Goal: Information Seeking & Learning: Check status

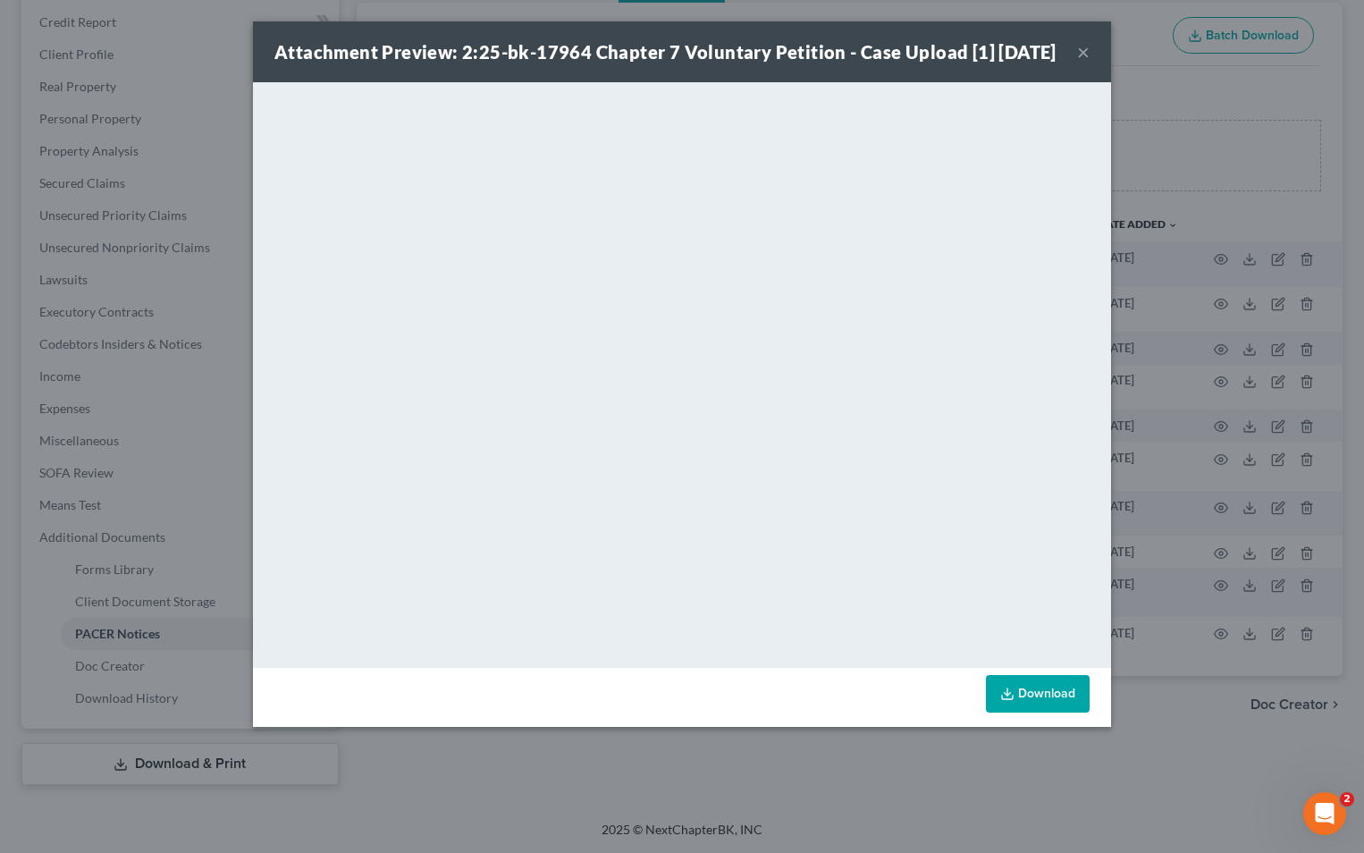
click at [1084, 63] on button "×" at bounding box center [1083, 51] width 13 height 21
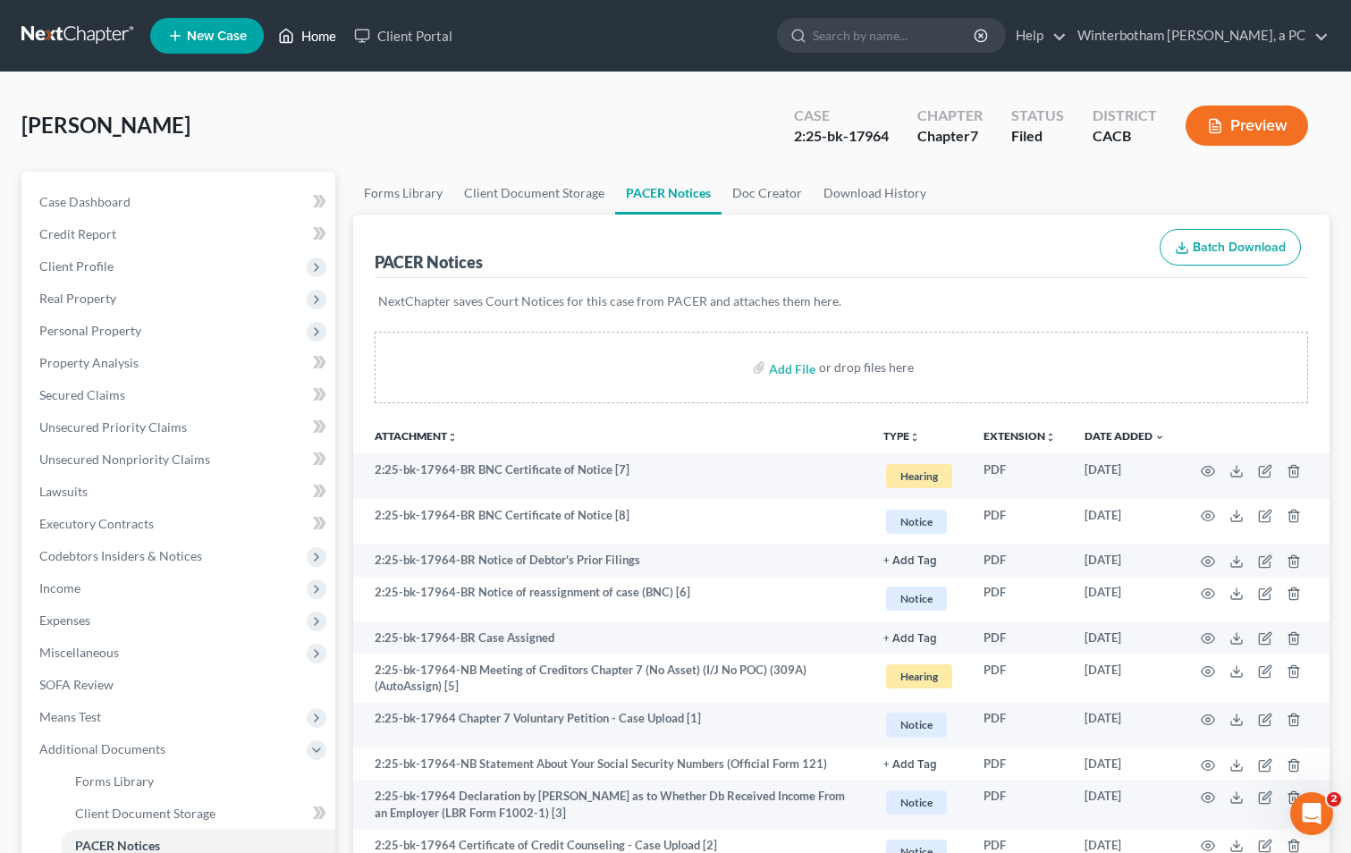
click at [314, 38] on link "Home" at bounding box center [307, 36] width 76 height 32
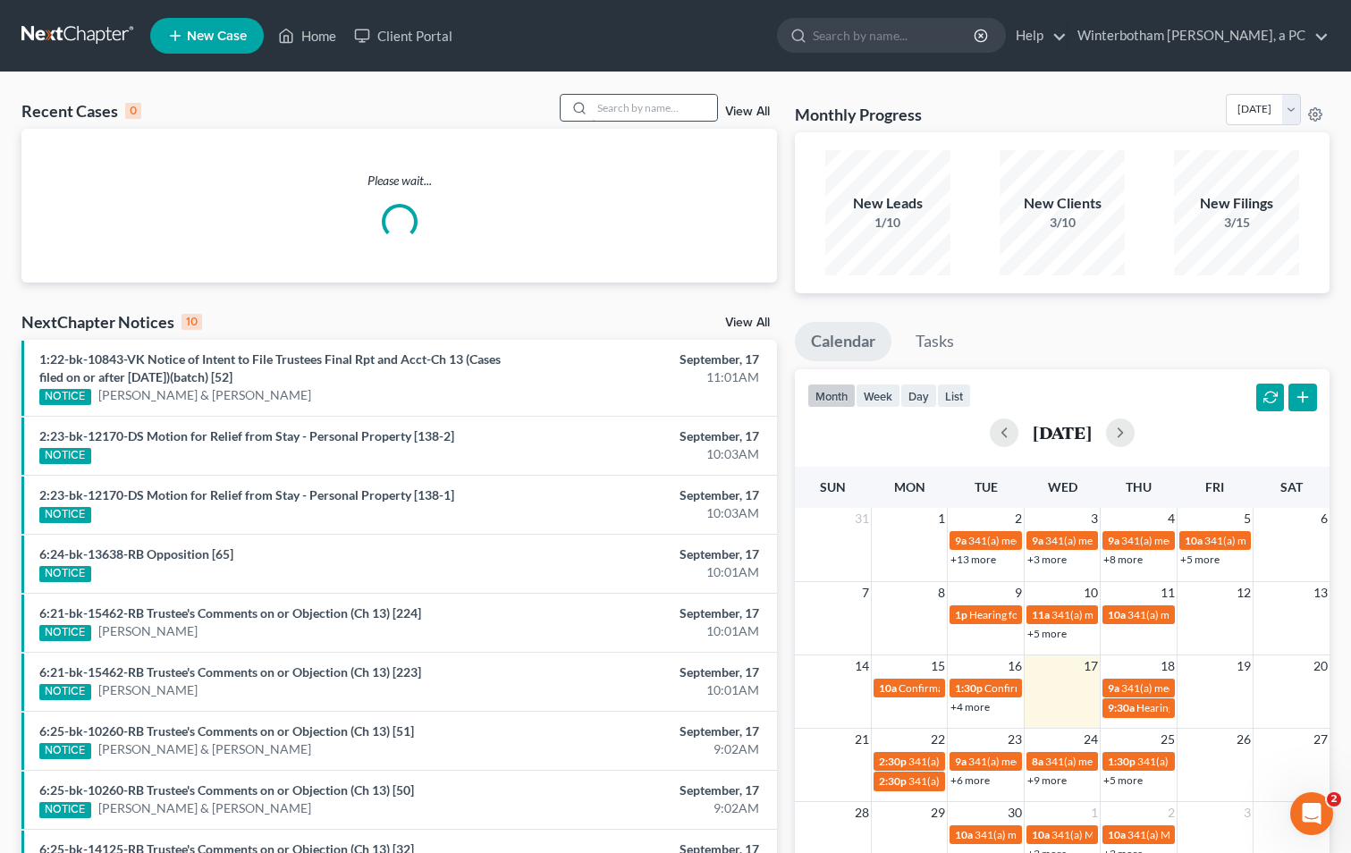
click at [653, 107] on input "search" at bounding box center [654, 108] width 125 height 26
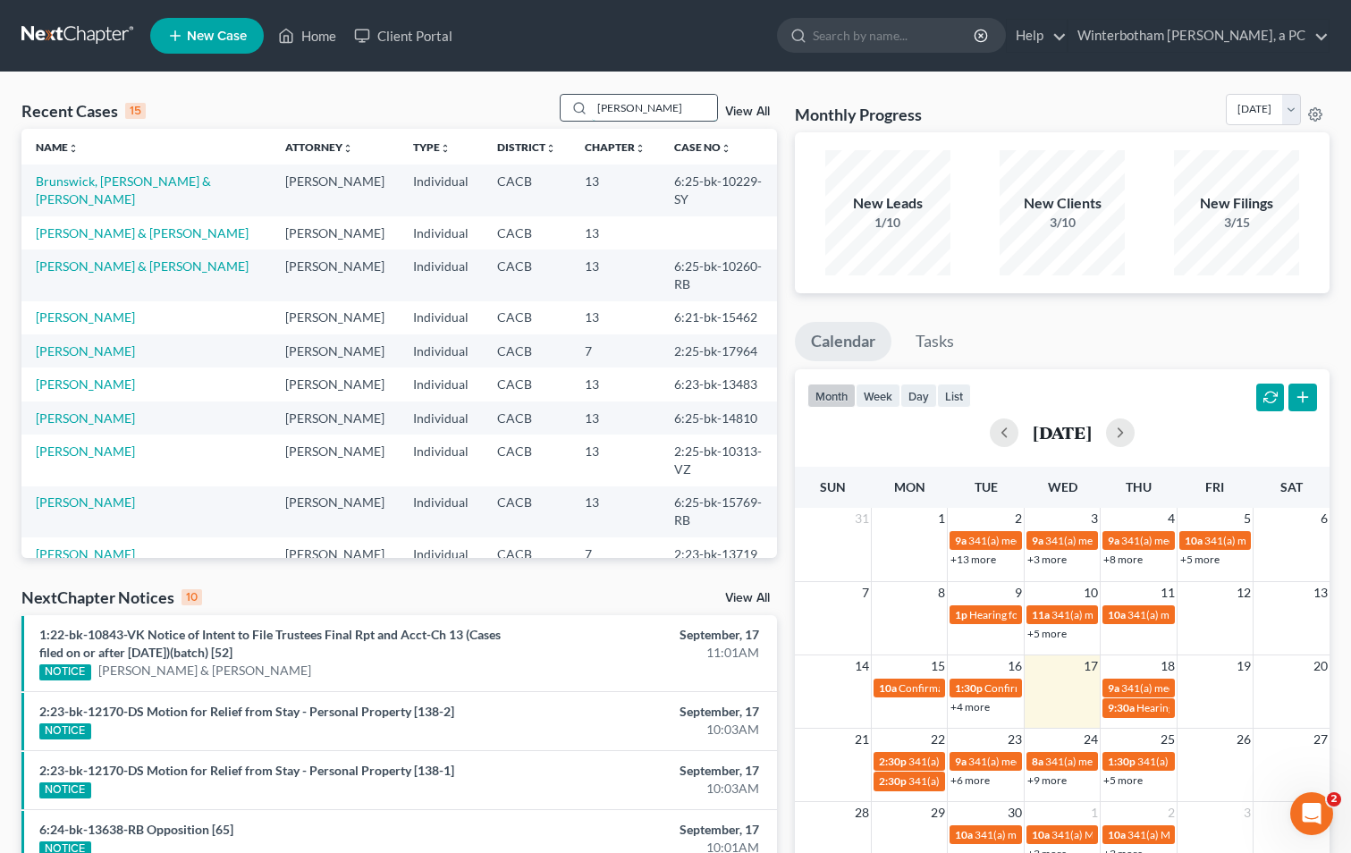
type input "[PERSON_NAME]"
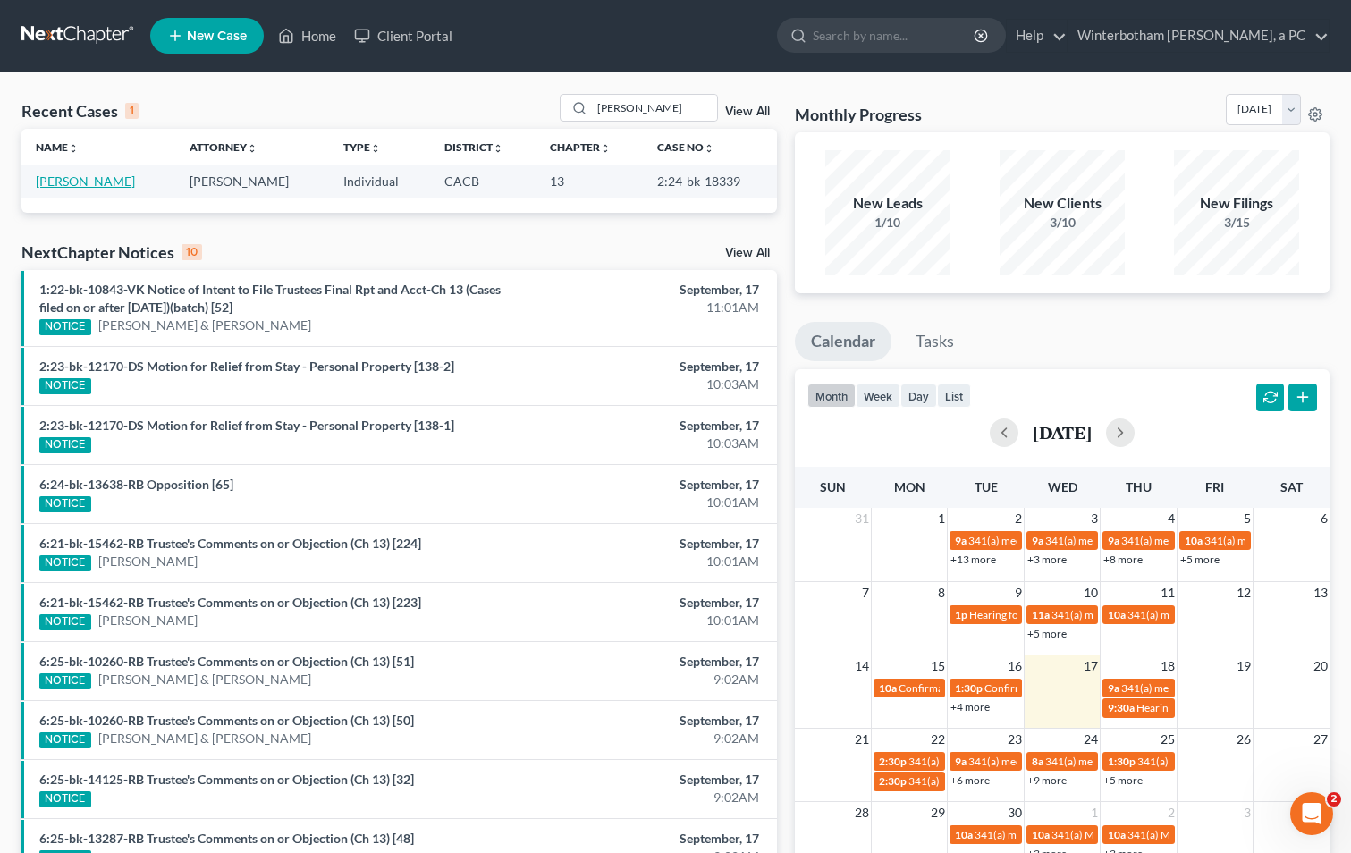
click at [84, 182] on link "[PERSON_NAME]" at bounding box center [85, 180] width 99 height 15
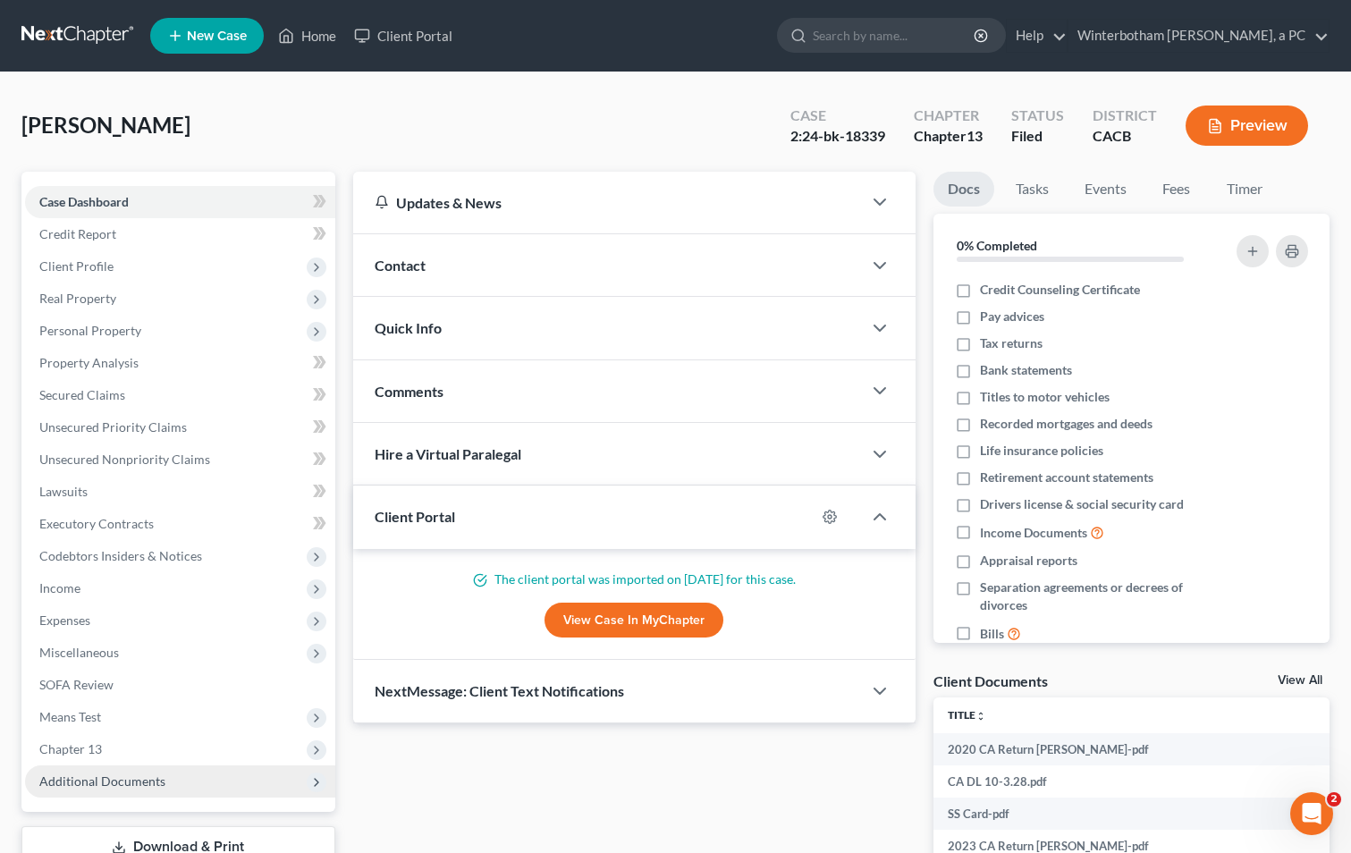
click at [259, 779] on span "Additional Documents" at bounding box center [180, 781] width 310 height 32
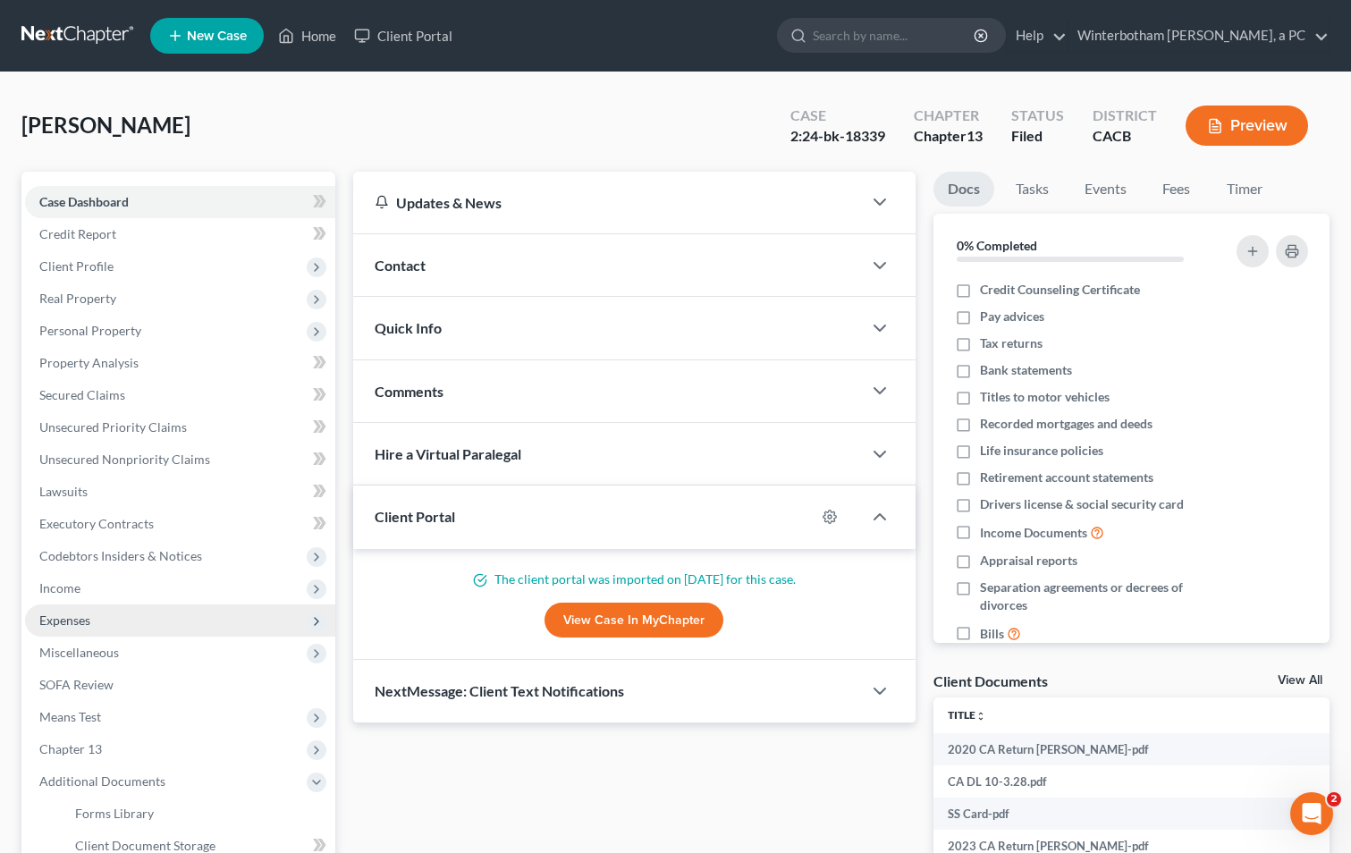
scroll to position [299, 0]
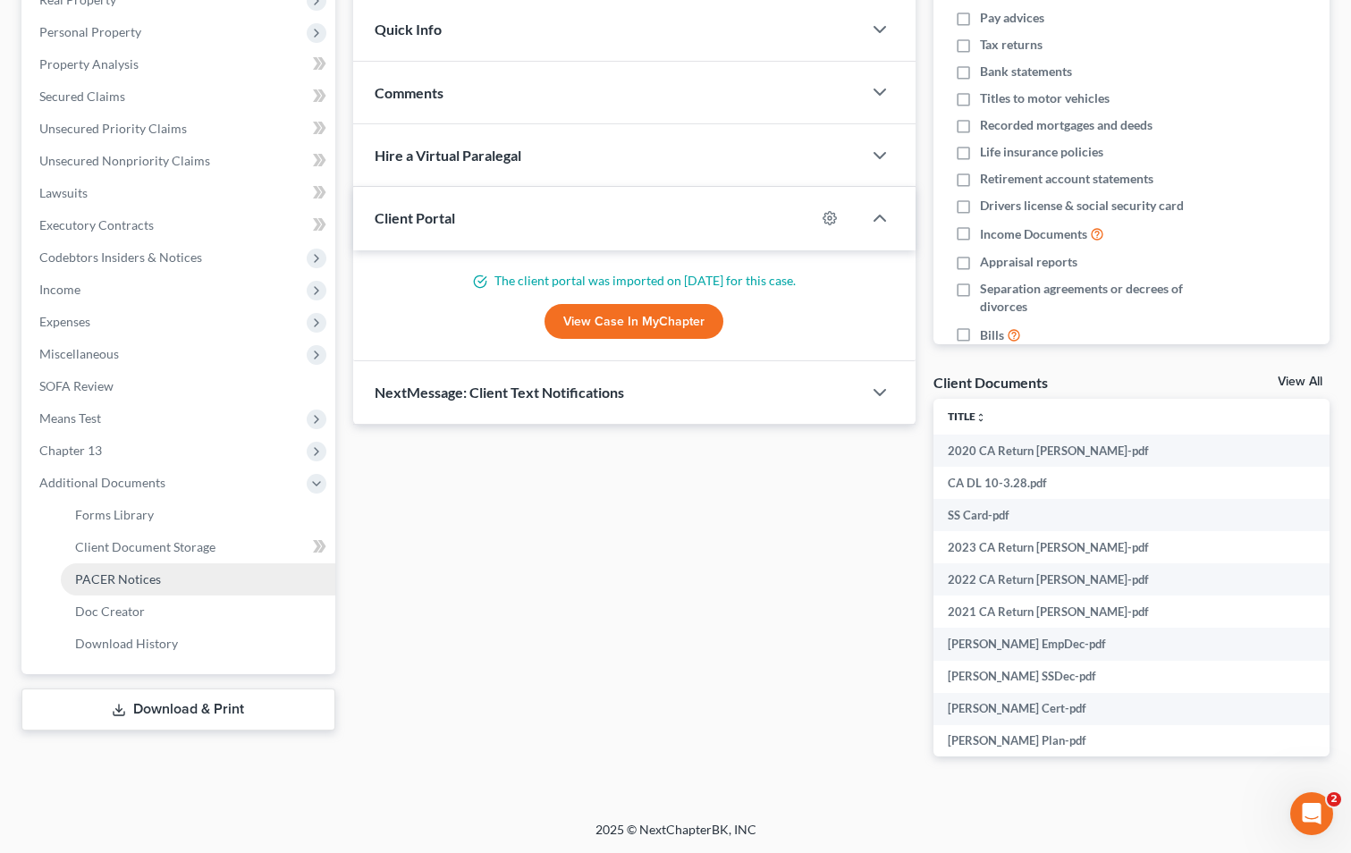
click at [189, 585] on link "PACER Notices" at bounding box center [198, 579] width 274 height 32
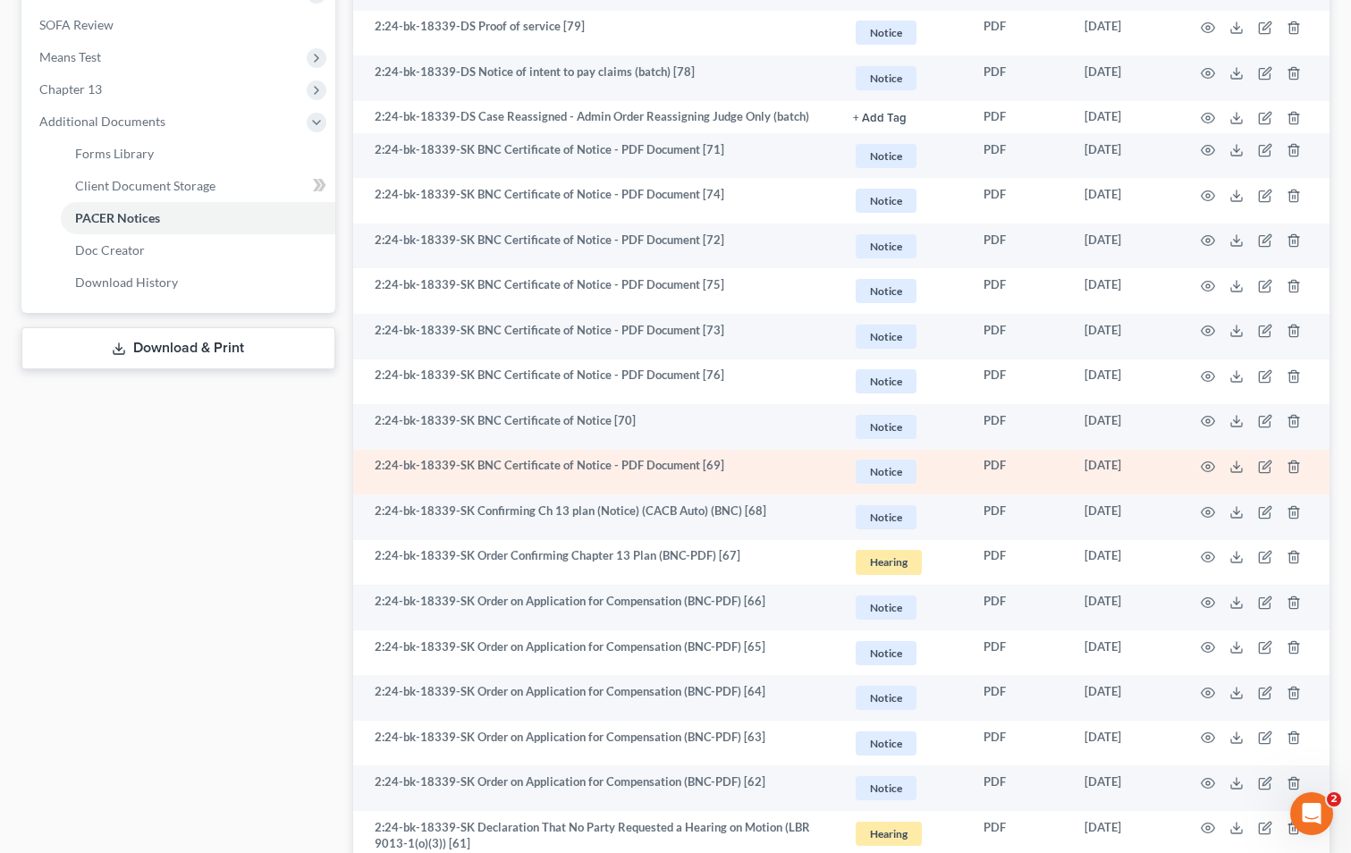
scroll to position [395, 0]
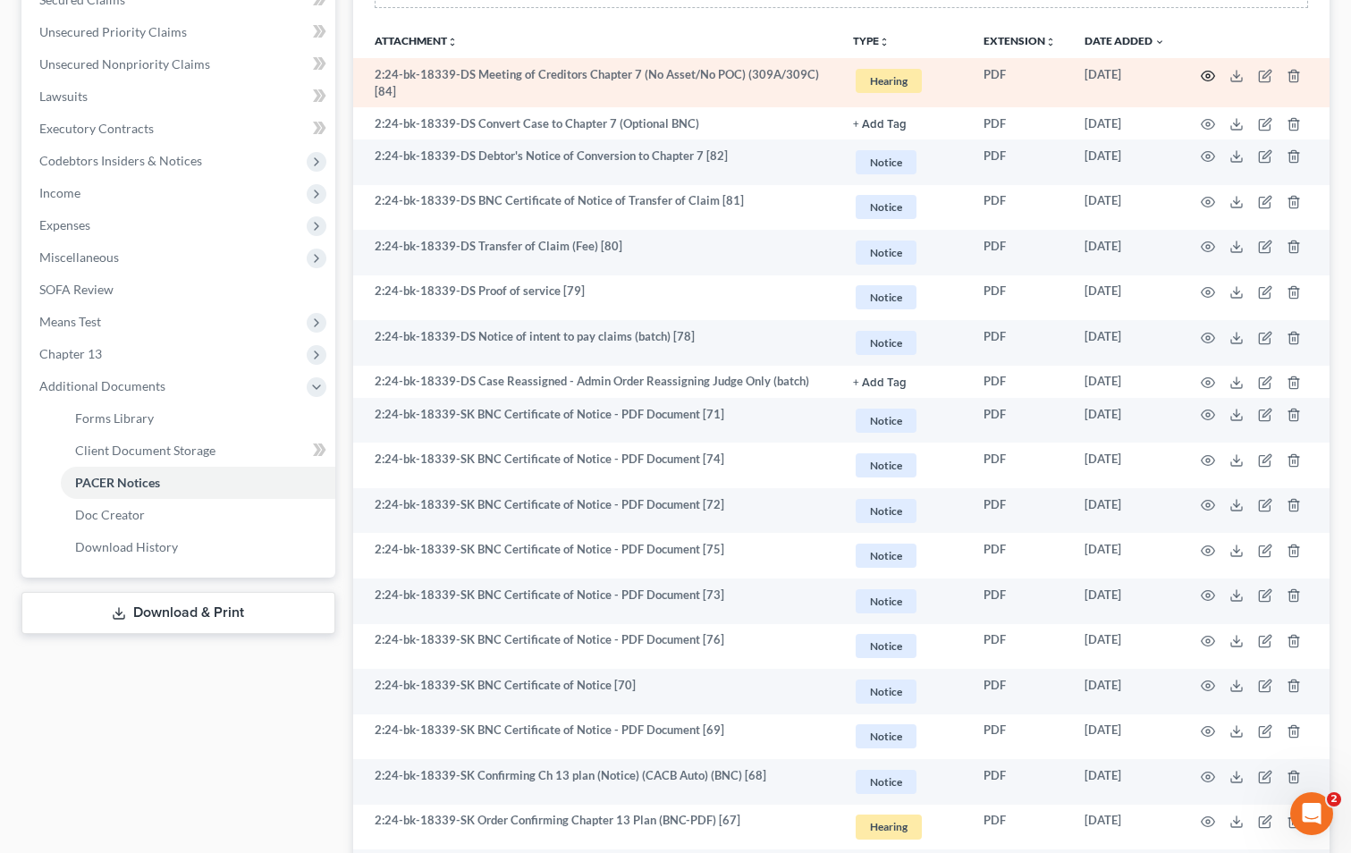
click at [1203, 76] on icon "button" at bounding box center [1207, 76] width 14 height 14
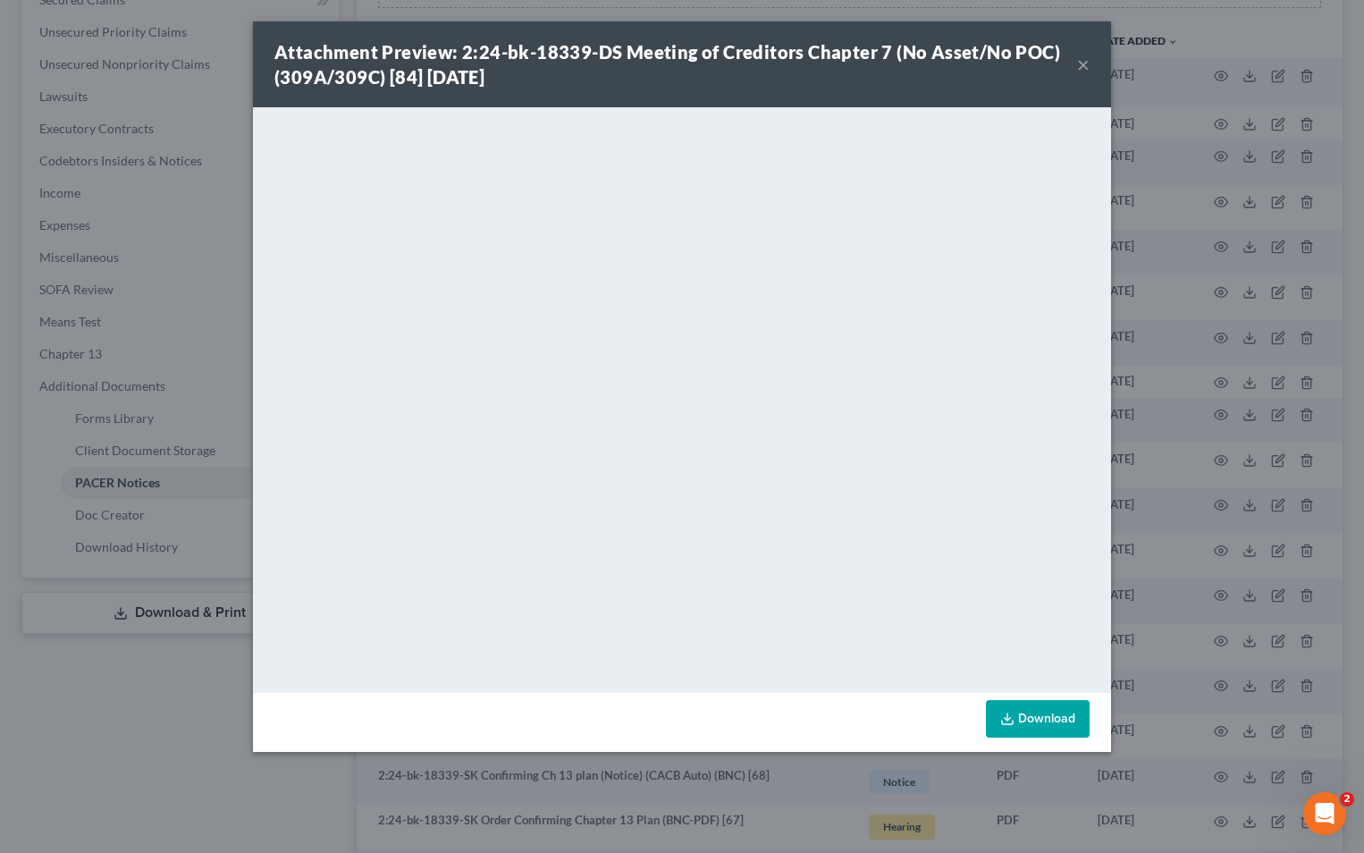
click at [1084, 61] on button "×" at bounding box center [1083, 64] width 13 height 21
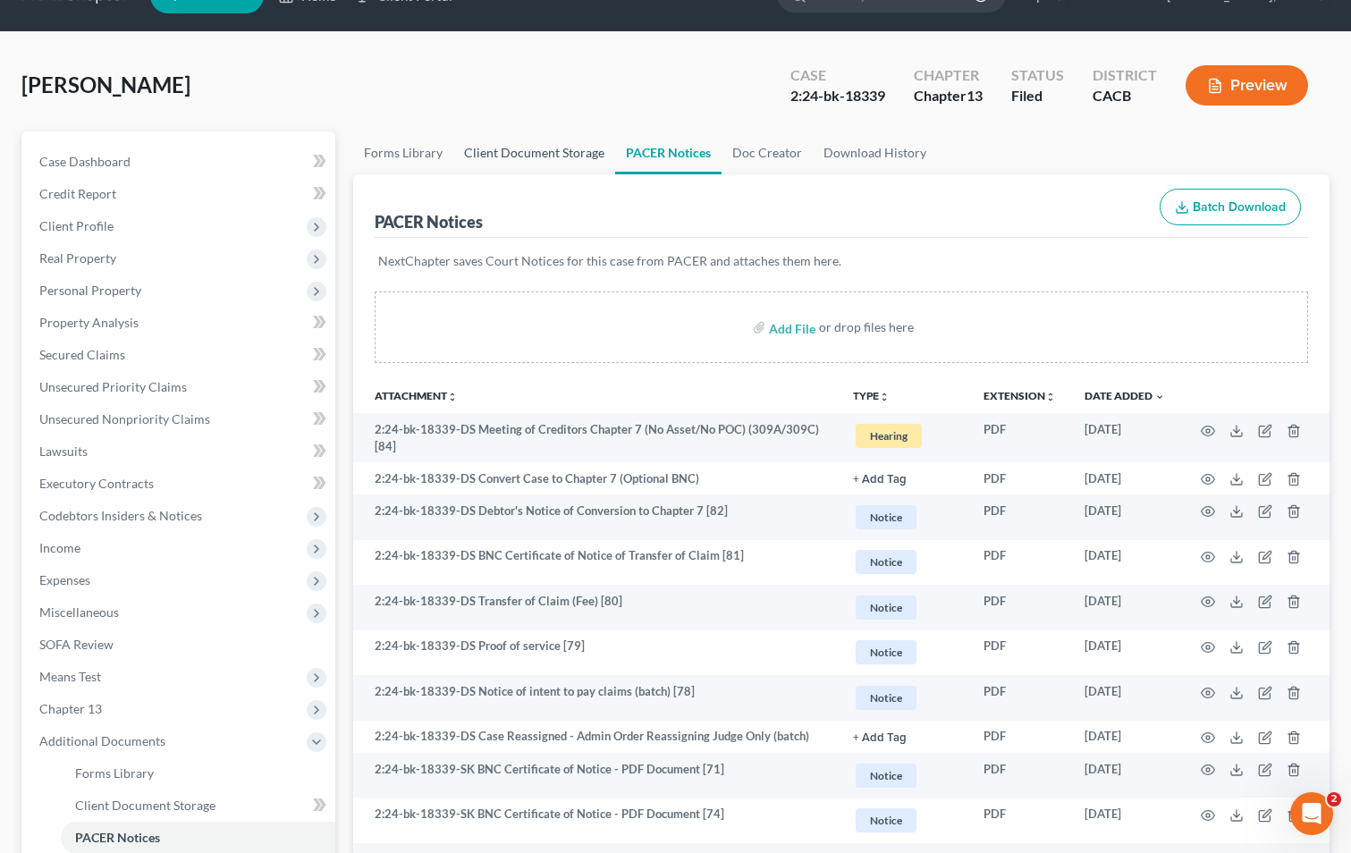
scroll to position [0, 0]
